Goal: Complete application form

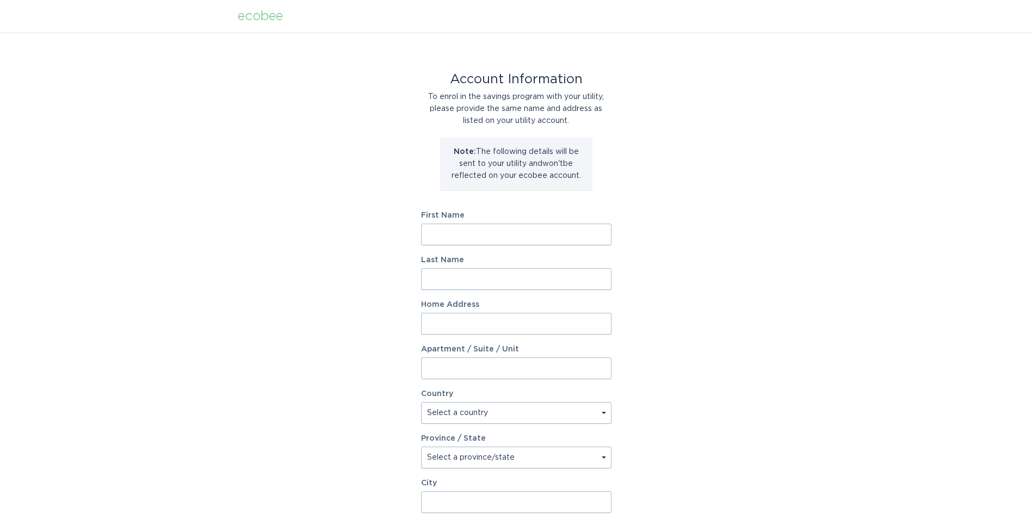
click at [501, 232] on input "First Name" at bounding box center [516, 235] width 190 height 22
type input "[PERSON_NAME]"
type input "[STREET_ADDRESS]"
select select "CA"
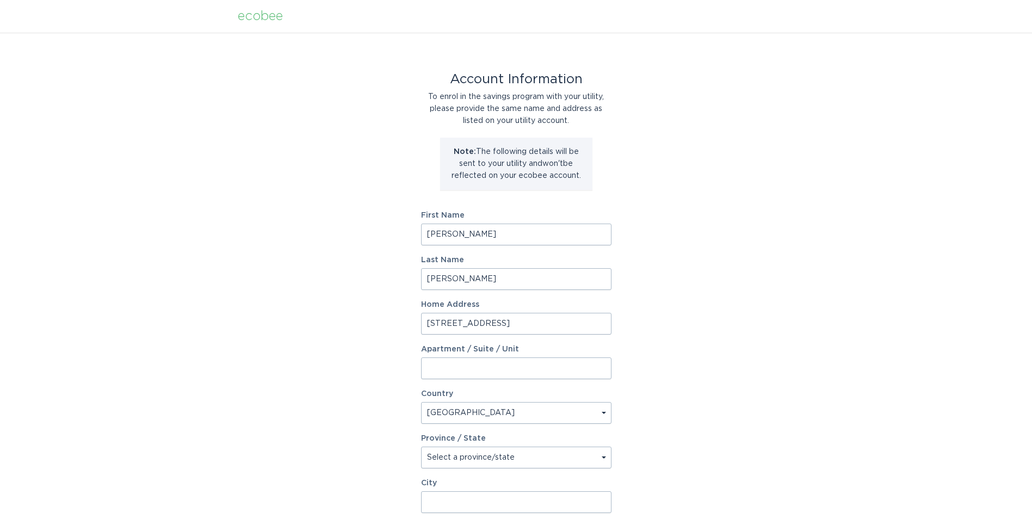
type input "[GEOGRAPHIC_DATA]"
type input "K8V 3A6"
select select "ON"
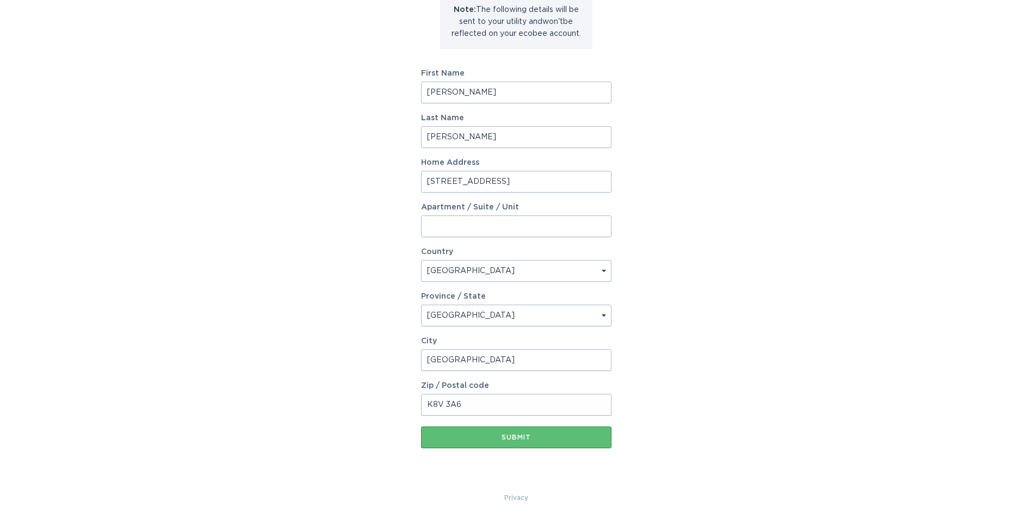
scroll to position [143, 0]
click at [522, 437] on div "Submit" at bounding box center [515, 436] width 179 height 7
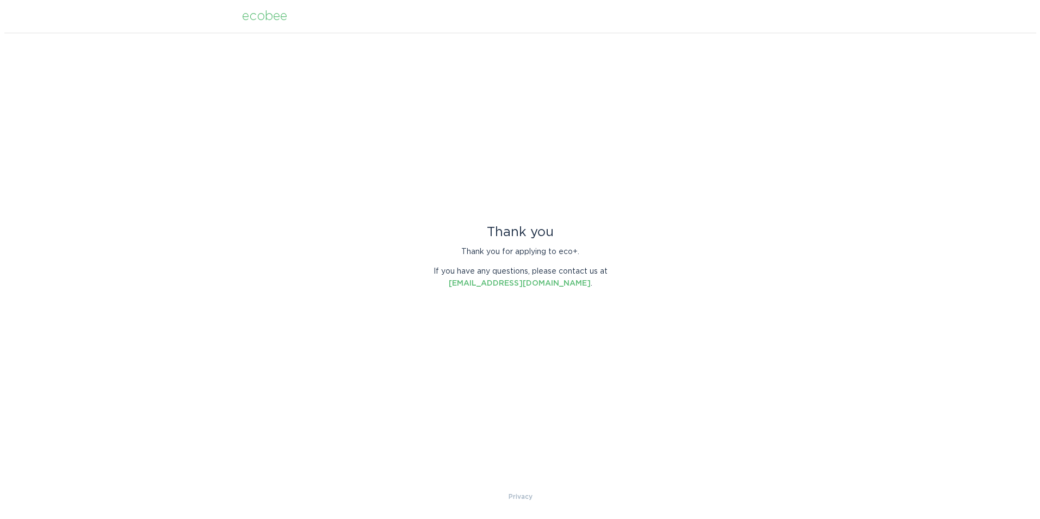
scroll to position [0, 0]
